Goal: Task Accomplishment & Management: Use online tool/utility

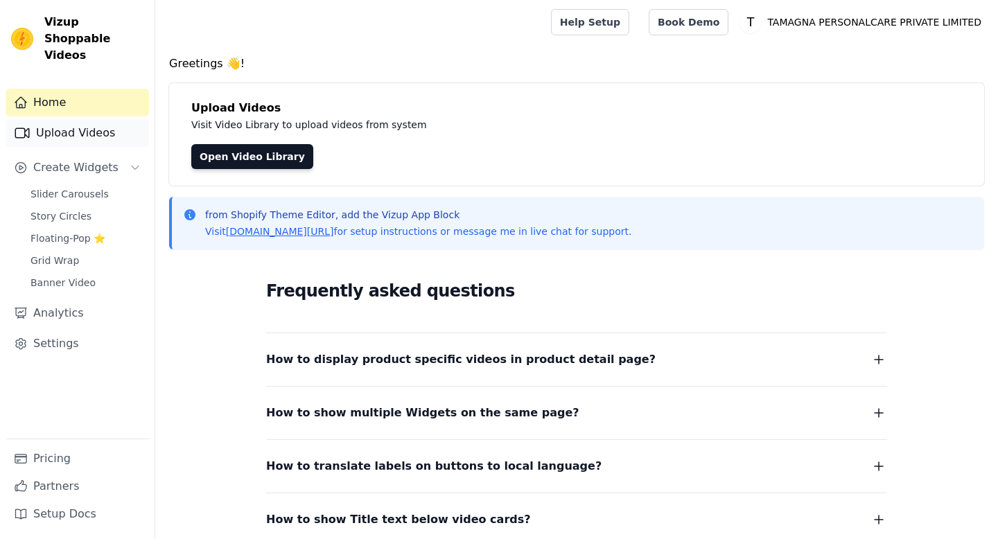
click at [67, 121] on link "Upload Videos" at bounding box center [77, 133] width 143 height 28
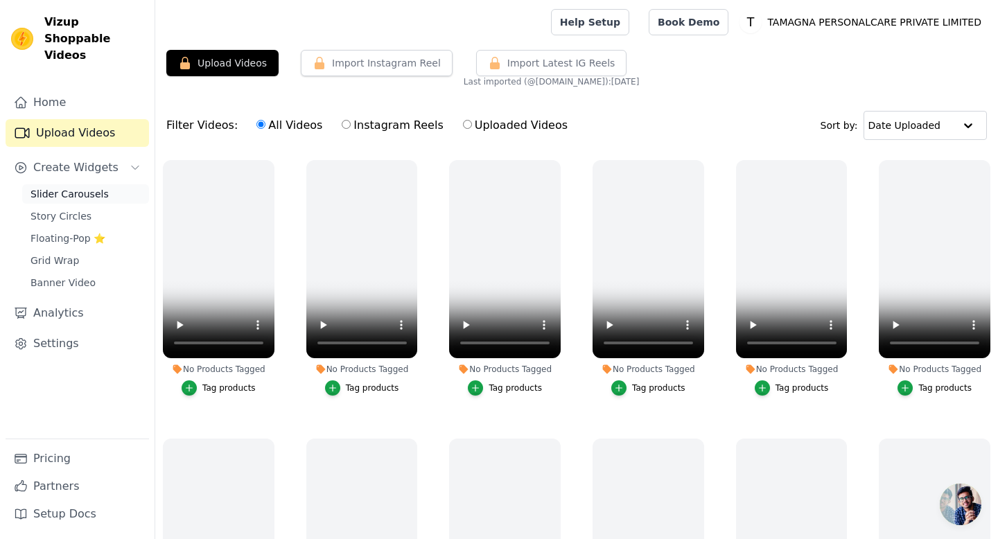
click at [80, 187] on span "Slider Carousels" at bounding box center [69, 194] width 78 height 14
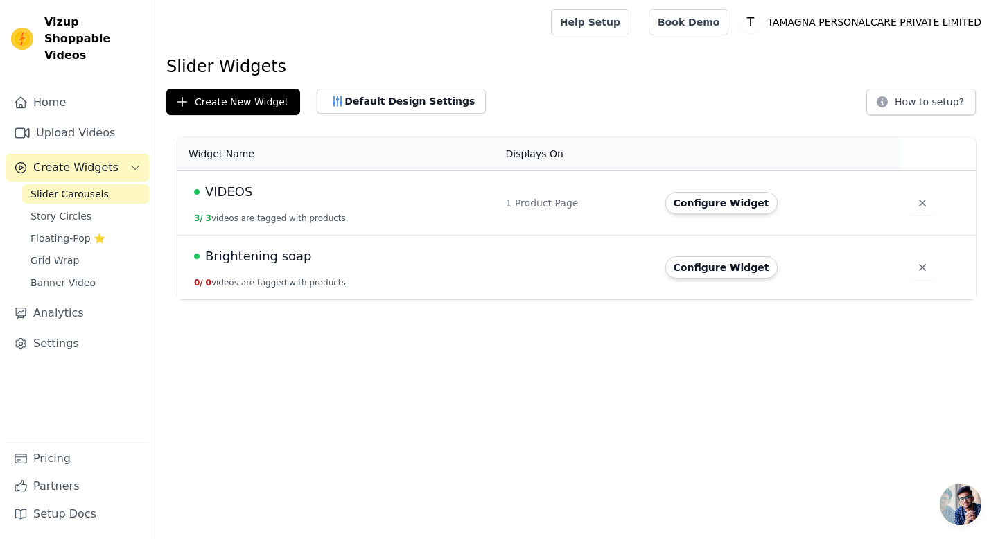
click at [220, 192] on span "VIDEOS" at bounding box center [228, 191] width 47 height 19
